Goal: Check status: Check status

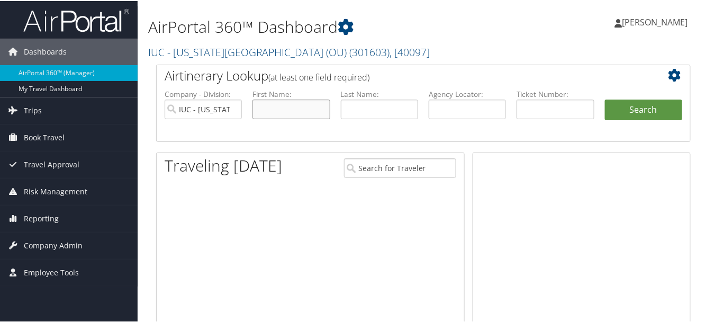
drag, startPoint x: 0, startPoint y: 0, endPoint x: 283, endPoint y: 104, distance: 301.1
click at [283, 104] on input "text" at bounding box center [291, 108] width 77 height 20
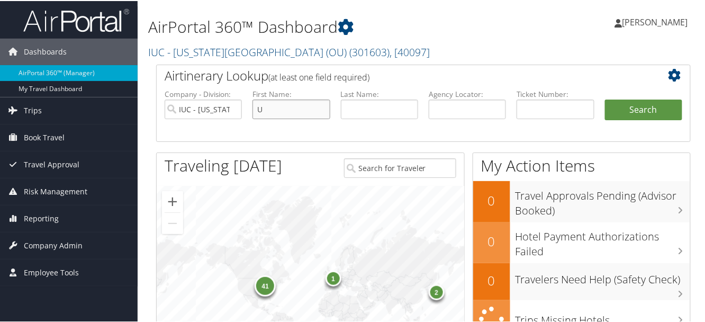
type input "Uzoma"
type input "Miller"
click at [643, 116] on button "Search" at bounding box center [643, 108] width 77 height 21
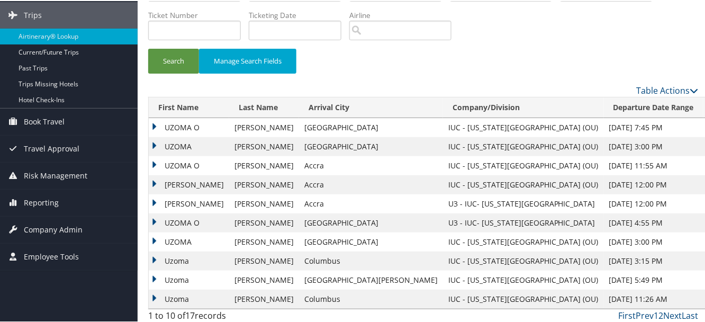
scroll to position [67, 0]
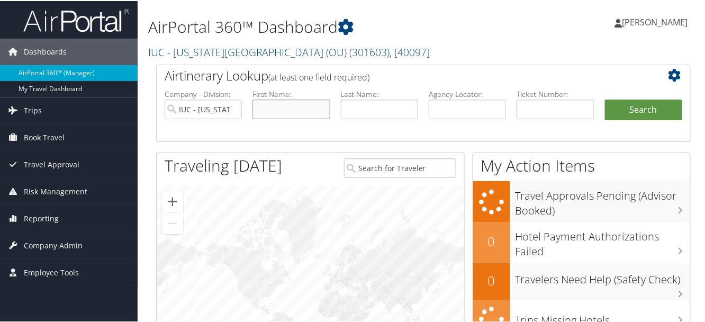
click at [303, 112] on input "text" at bounding box center [291, 108] width 77 height 20
type input "Uzoma"
type input "[PERSON_NAME]"
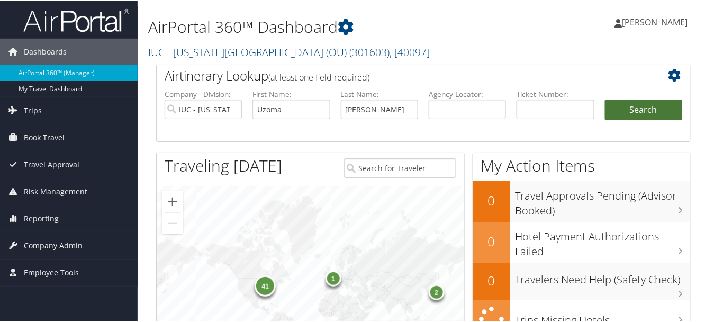
click at [650, 109] on button "Search" at bounding box center [643, 108] width 77 height 21
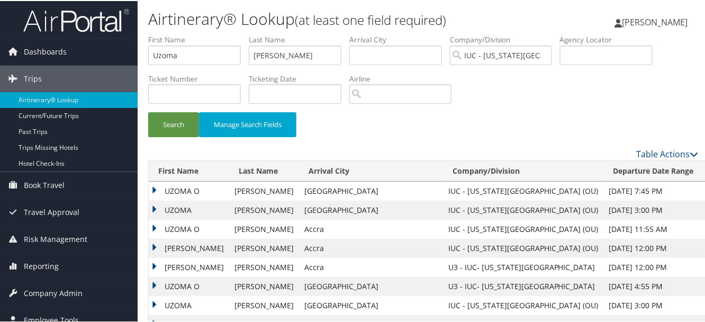
click at [154, 185] on td "UZOMA O" at bounding box center [189, 190] width 80 height 19
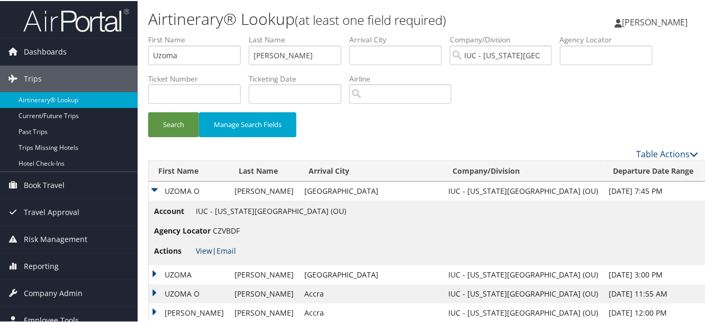
click at [209, 247] on link "View" at bounding box center [204, 250] width 16 height 10
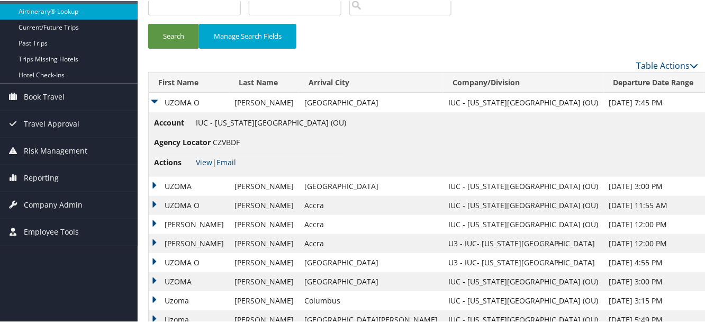
scroll to position [106, 0]
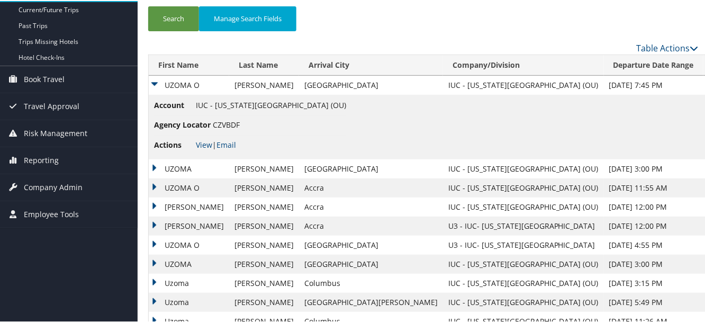
click at [158, 164] on td "UZOMA" at bounding box center [189, 167] width 80 height 19
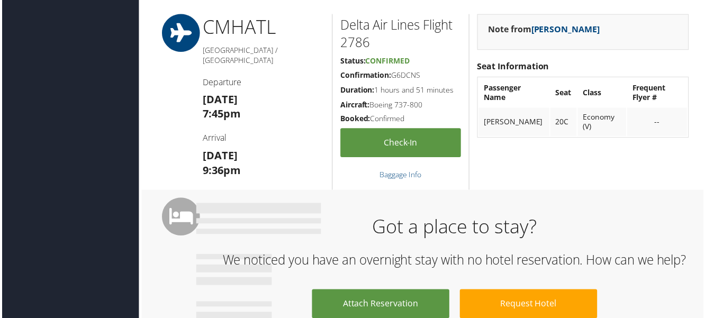
scroll to position [265, 0]
